Goal: Information Seeking & Learning: Learn about a topic

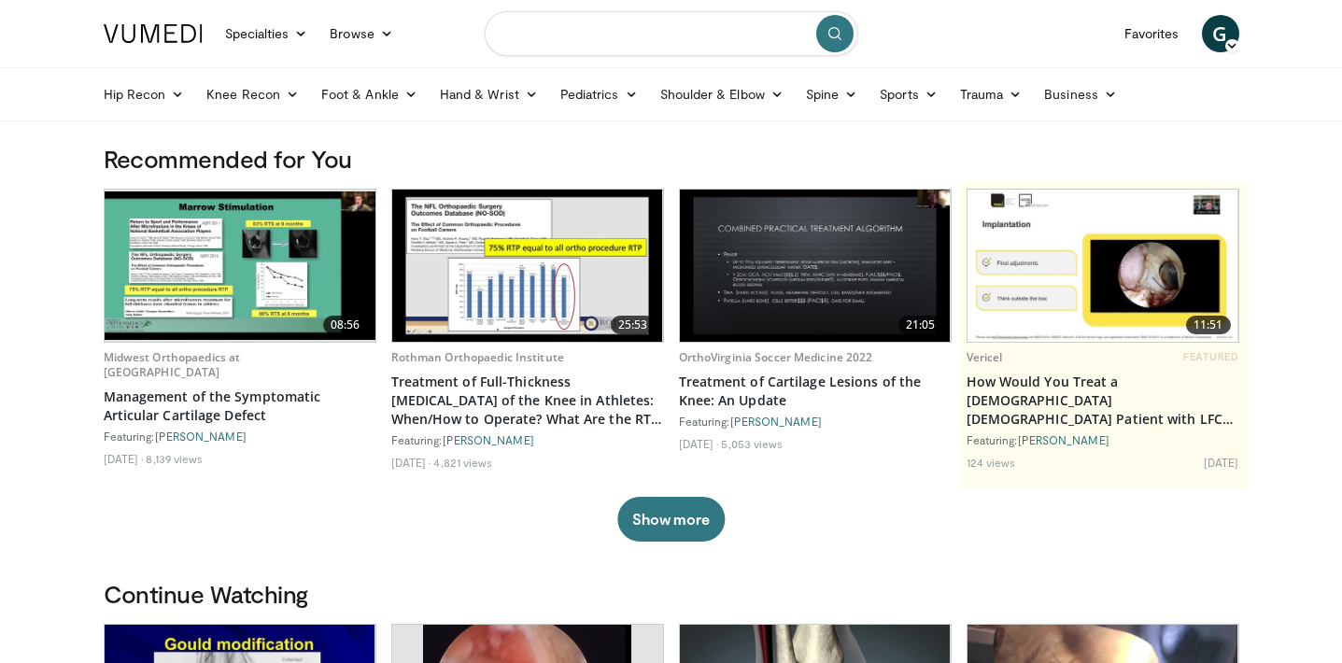
click at [605, 23] on input "Search topics, interventions" at bounding box center [672, 33] width 374 height 45
type input "**********"
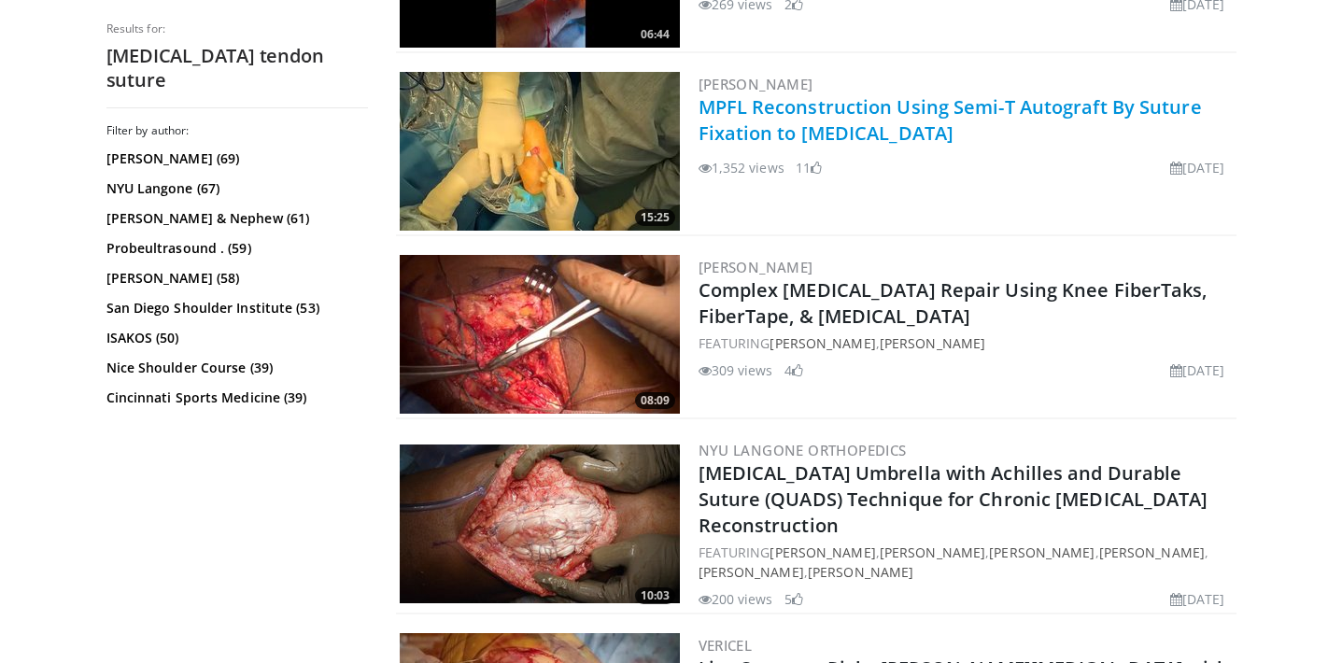
scroll to position [691, 0]
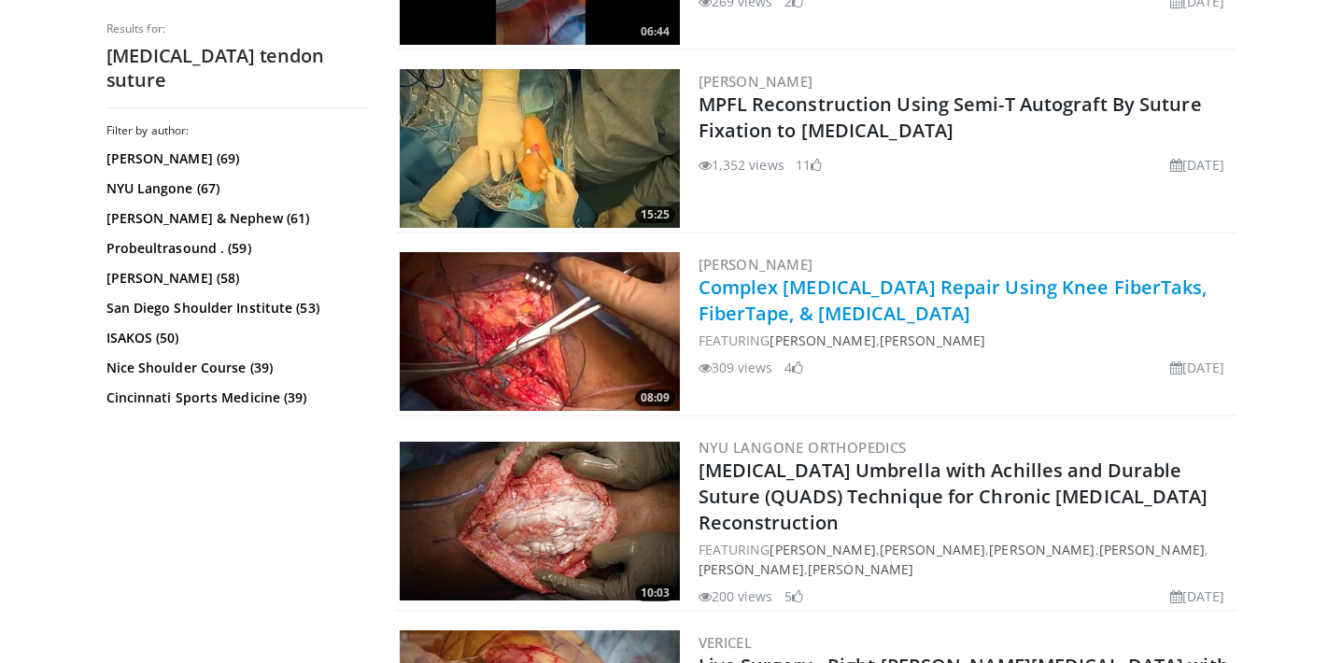
click at [826, 305] on link "Complex Patellar Tendon Repair Using Knee FiberTaks, FiberTape, & Amnion" at bounding box center [953, 300] width 509 height 51
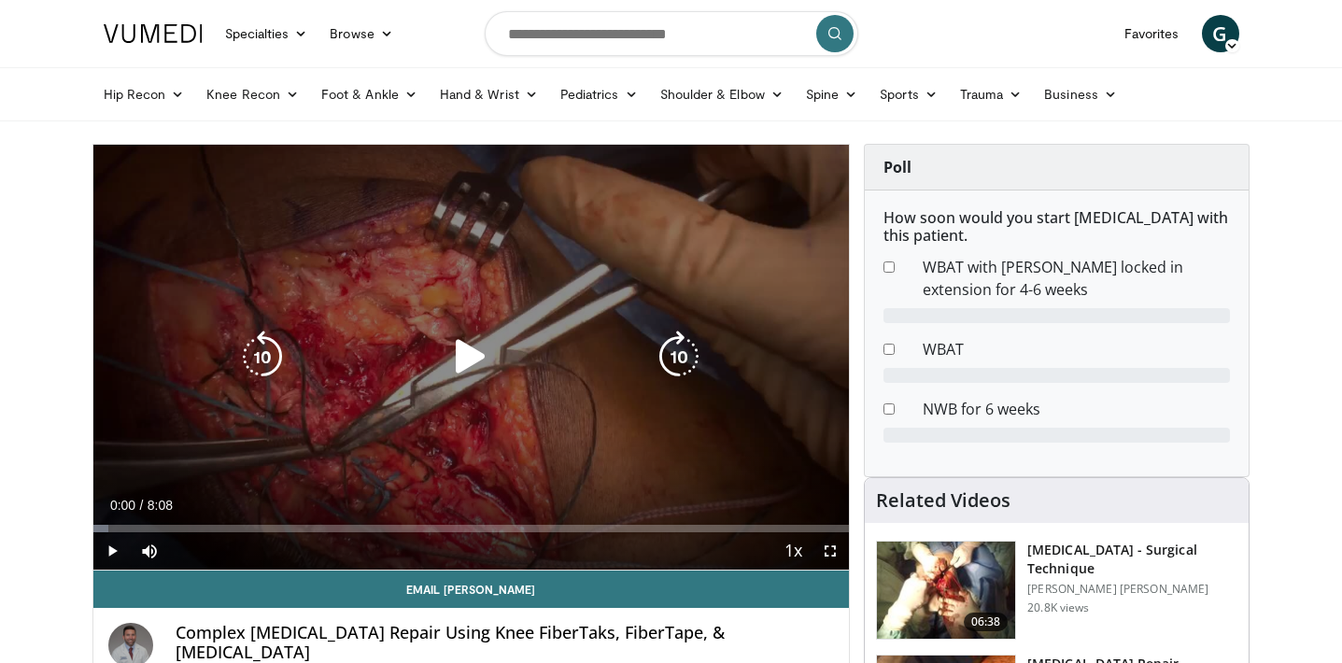
click at [491, 346] on icon "Video Player" at bounding box center [471, 357] width 52 height 52
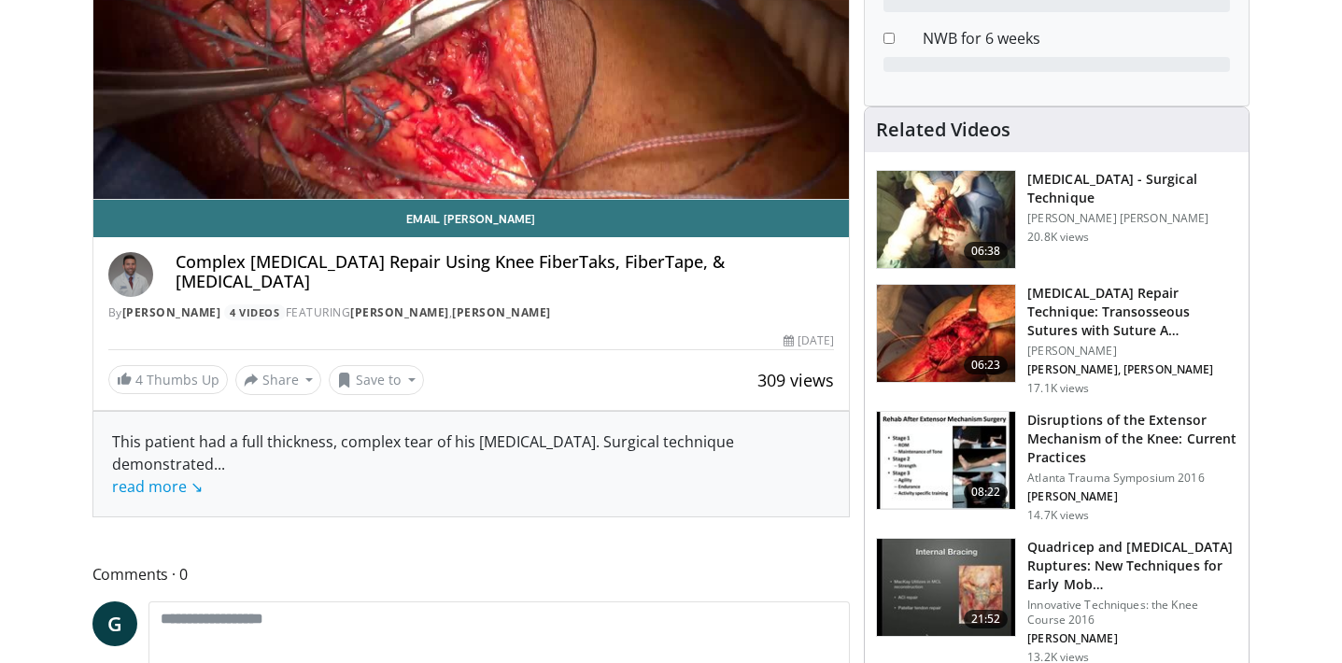
scroll to position [388, 0]
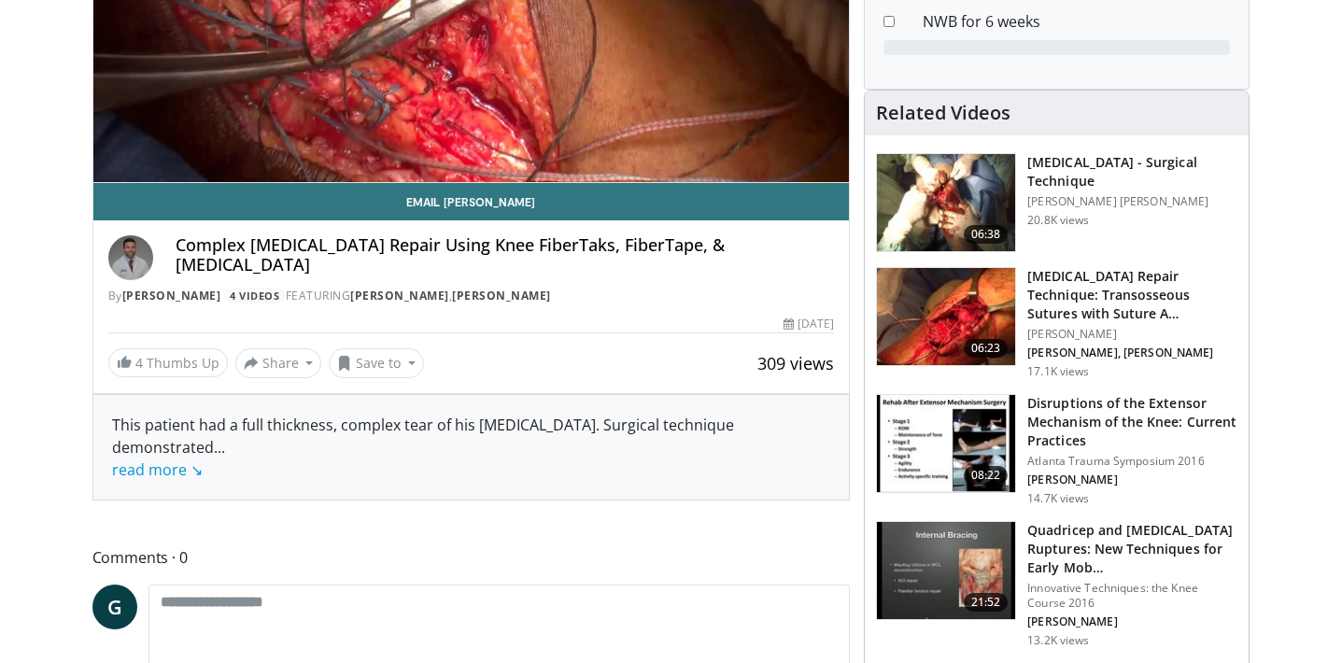
click at [951, 200] on img at bounding box center [946, 202] width 138 height 97
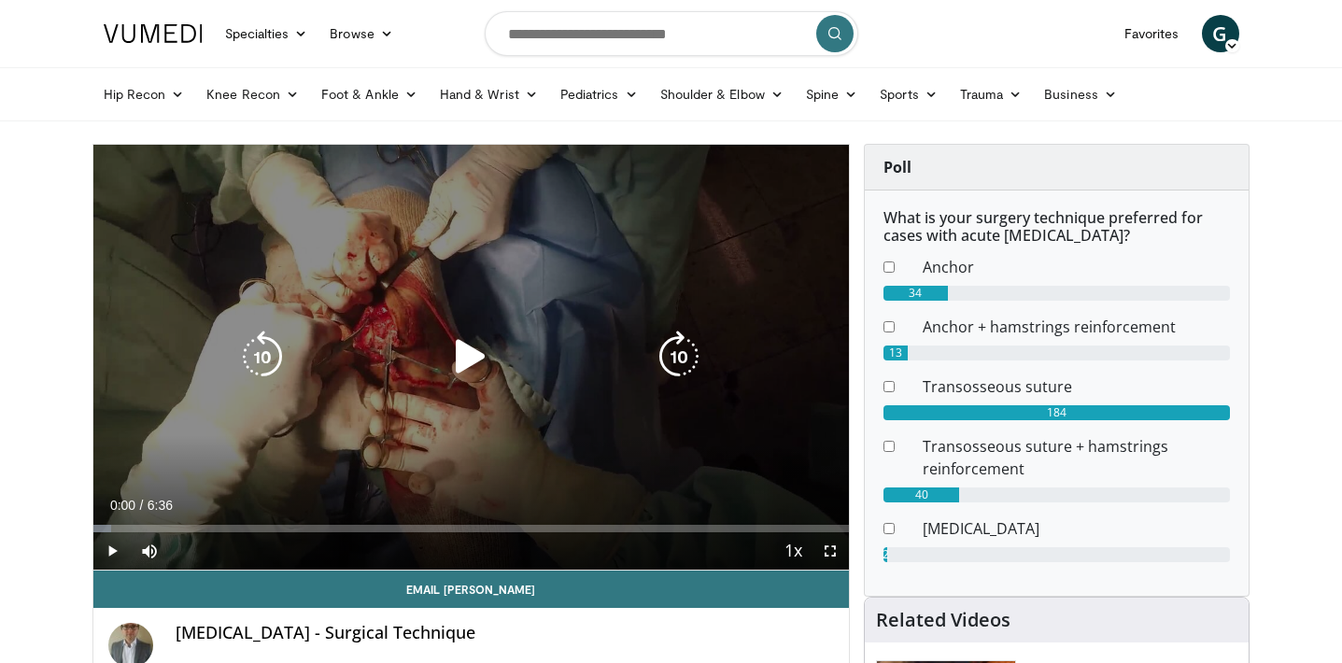
click at [462, 349] on icon "Video Player" at bounding box center [471, 357] width 52 height 52
